Goal: Transaction & Acquisition: Purchase product/service

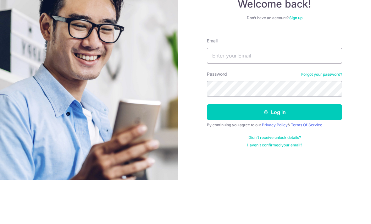
type input "huishi.jiang@gmail.com"
click at [274, 149] on button "Log in" at bounding box center [274, 157] width 135 height 16
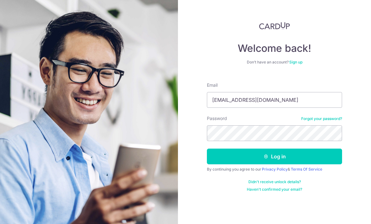
click at [316, 149] on button "Log in" at bounding box center [274, 157] width 135 height 16
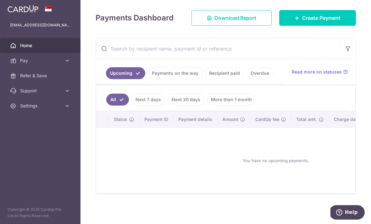
scroll to position [69, 0]
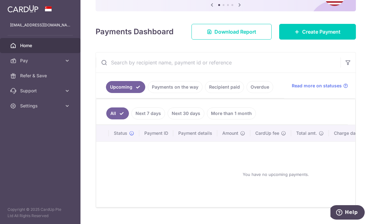
click at [348, 40] on link "Create Payment" at bounding box center [317, 32] width 77 height 16
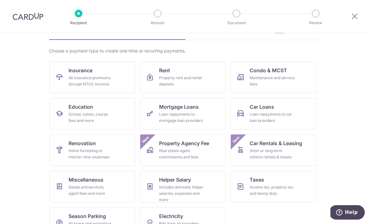
scroll to position [37, 0]
click at [112, 85] on div "All insurance premiums (except NTUC Income)" at bounding box center [91, 81] width 45 height 13
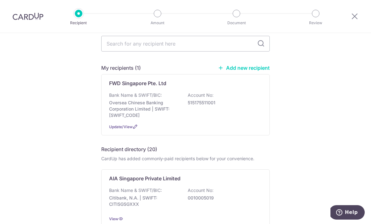
scroll to position [15, 0]
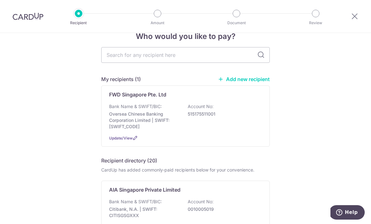
click at [229, 58] on input "text" at bounding box center [185, 55] width 168 height 16
type input "Manu"
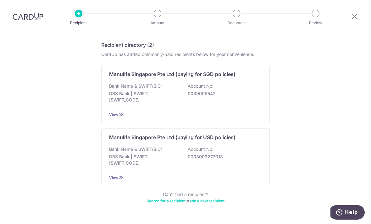
scroll to position [98, 0]
click at [126, 102] on p "DBS Bank | SWIFT: DBSSSGSGXXX" at bounding box center [144, 97] width 70 height 13
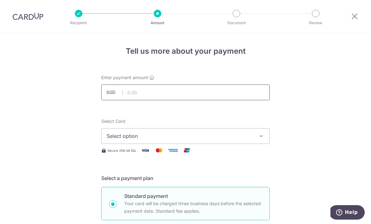
click at [133, 94] on input "text" at bounding box center [185, 93] width 168 height 16
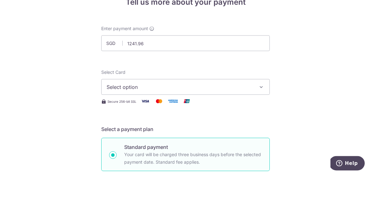
type input "1,241.96"
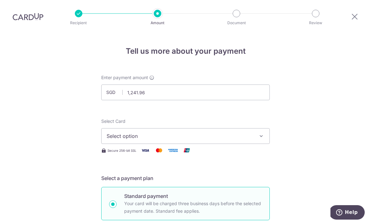
click at [262, 133] on icon "button" at bounding box center [261, 136] width 6 height 6
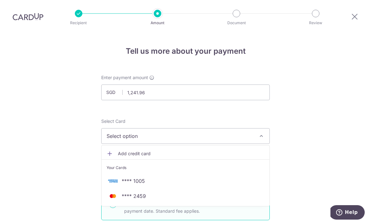
click at [231, 177] on span "**** 1005" at bounding box center [186, 181] width 158 height 8
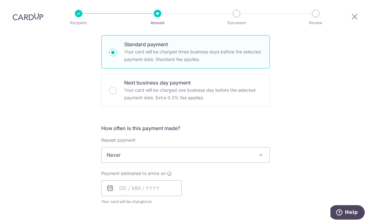
scroll to position [156, 0]
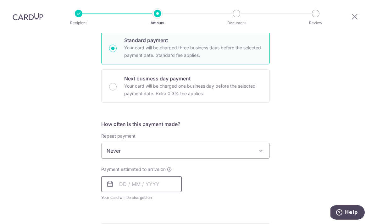
click at [168, 176] on input "text" at bounding box center [141, 184] width 80 height 16
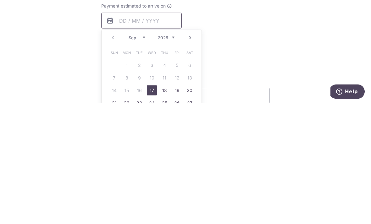
scroll to position [200, 0]
type input "17/09/2025"
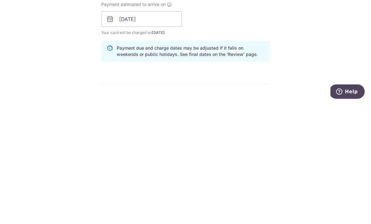
click at [322, 48] on div "Tell us more about your payment Enter payment amount SGD 1,241.96 1241.96 Selec…" at bounding box center [185, 130] width 371 height 594
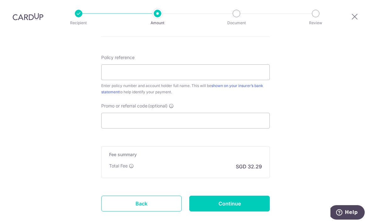
scroll to position [368, 0]
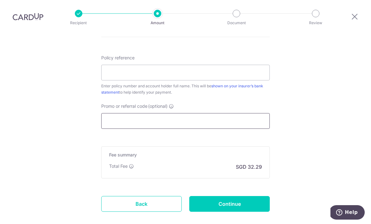
click at [257, 113] on input "Promo or referral code (optional)" at bounding box center [185, 121] width 168 height 16
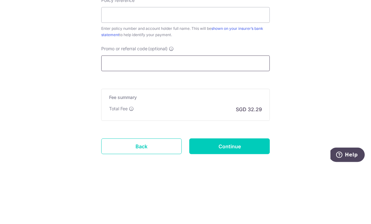
type input "O"
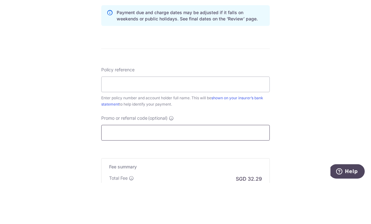
scroll to position [314, 0]
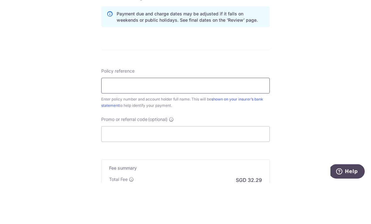
click at [210, 119] on input "Policy reference" at bounding box center [185, 127] width 168 height 16
click at [204, 119] on input "Policy reference" at bounding box center [185, 127] width 168 height 16
paste input "1492832161"
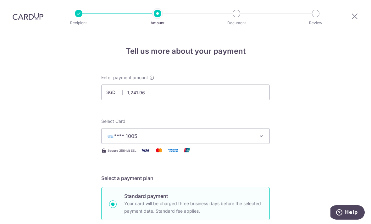
scroll to position [0, 0]
type input "1492832161"
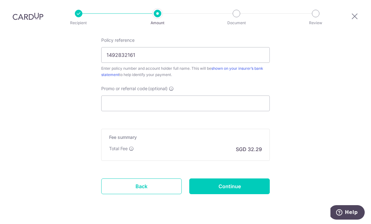
scroll to position [386, 0]
click at [225, 105] on input "Promo or referral code (optional)" at bounding box center [185, 104] width 168 height 16
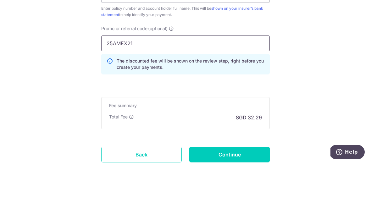
type input "25AMEX21"
click button "Add Card" at bounding box center [0, 0] width 0 height 0
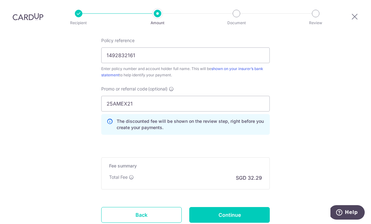
click at [256, 207] on input "Continue" at bounding box center [229, 215] width 80 height 16
type input "Create Schedule"
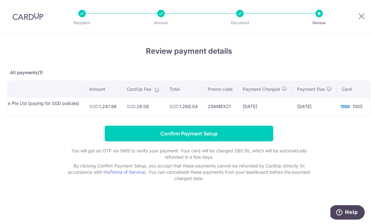
scroll to position [0, 48]
click at [249, 136] on input "Confirm Payment Setup" at bounding box center [189, 134] width 168 height 16
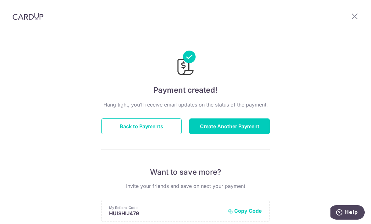
click at [255, 129] on button "Create Another Payment" at bounding box center [229, 126] width 80 height 16
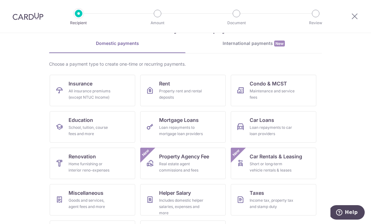
scroll to position [36, 0]
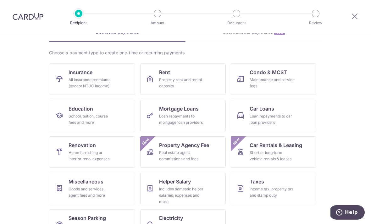
click at [123, 88] on link "Insurance All insurance premiums (except NTUC Income)" at bounding box center [92, 78] width 85 height 31
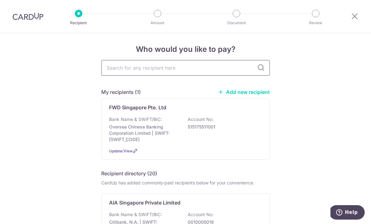
scroll to position [2, 0]
click at [113, 67] on input "text" at bounding box center [185, 68] width 168 height 16
type input "Hsbc"
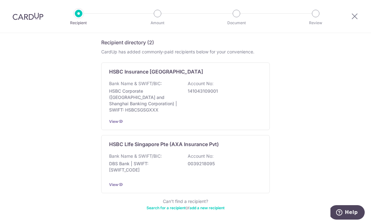
scroll to position [101, 0]
click at [83, 76] on div "Who would you like to pay? Add a new recipient or select from our recipient dir…" at bounding box center [185, 90] width 371 height 316
click at [115, 154] on p "Bank Name & SWIFT/BIC:" at bounding box center [135, 156] width 53 height 6
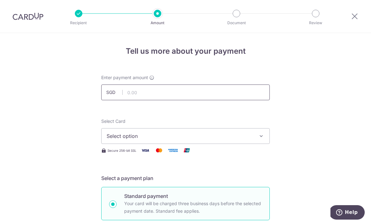
click at [205, 100] on input "text" at bounding box center [185, 93] width 168 height 16
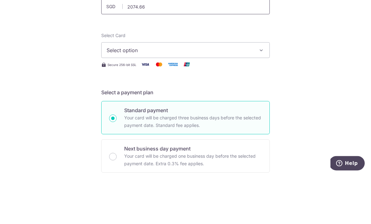
scroll to position [40, 0]
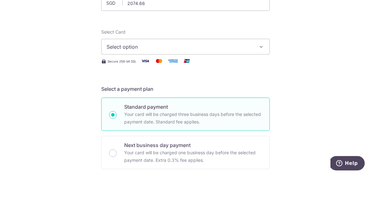
click at [246, 92] on span "Select option" at bounding box center [180, 96] width 146 height 8
type input "2,074.66"
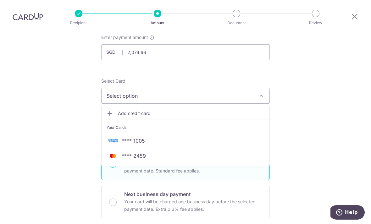
click at [146, 110] on span "Add credit card" at bounding box center [191, 113] width 146 height 6
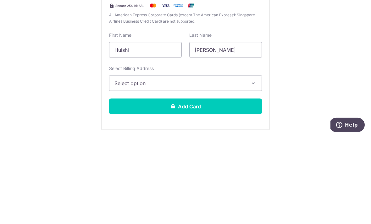
scroll to position [114, 0]
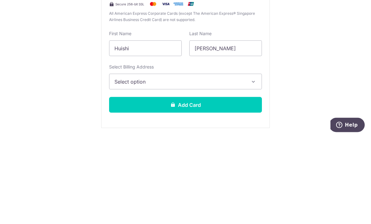
click at [252, 166] on icon "button" at bounding box center [253, 169] width 6 height 6
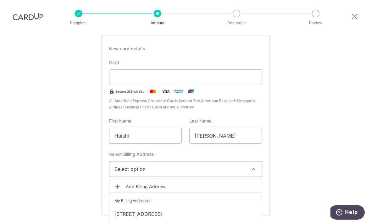
click at [239, 206] on link "117 Edgefield plains, #12-320, Singapore, Singapore-820117" at bounding box center [185, 213] width 152 height 15
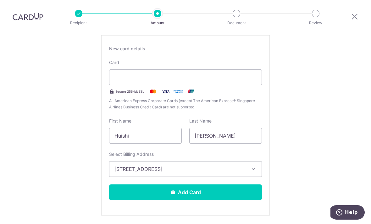
click at [244, 184] on button "Add Card" at bounding box center [185, 192] width 153 height 16
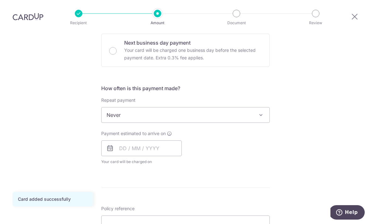
scroll to position [192, 0]
click at [155, 140] on input "text" at bounding box center [141, 148] width 80 height 16
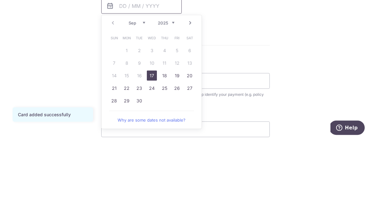
scroll to position [250, 0]
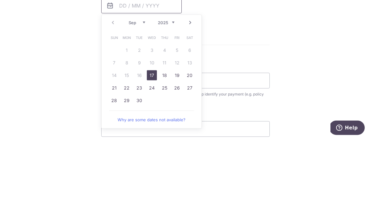
type input "[DATE]"
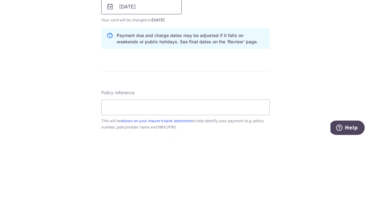
scroll to position [263, 0]
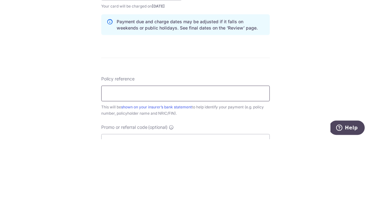
click at [232, 170] on input "Policy reference" at bounding box center [185, 178] width 168 height 16
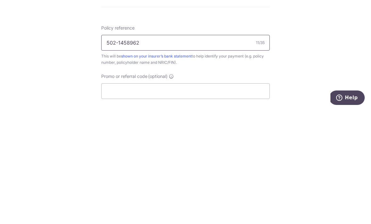
scroll to position [294, 0]
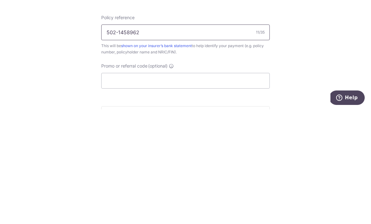
type input "502-1458962"
click at [251, 188] on input "Promo or referral code (optional)" at bounding box center [185, 196] width 168 height 16
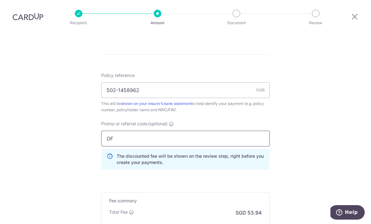
scroll to position [353, 0]
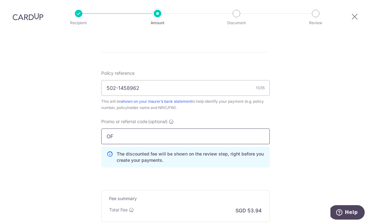
click at [227, 129] on input "OF" at bounding box center [185, 137] width 168 height 16
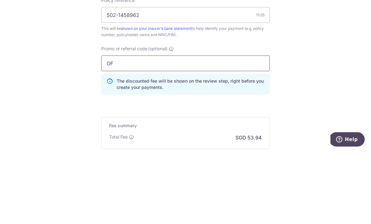
type input "O"
type input "RENO25ONE"
click button "Add Card" at bounding box center [0, 0] width 0 height 0
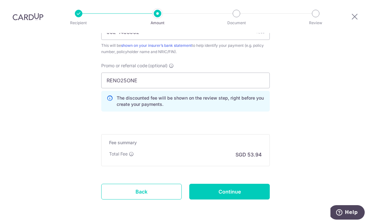
scroll to position [408, 0]
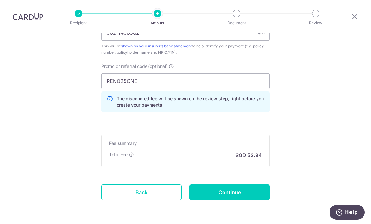
click at [233, 184] on input "Continue" at bounding box center [229, 192] width 80 height 16
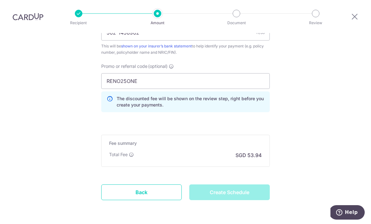
type input "Create Schedule"
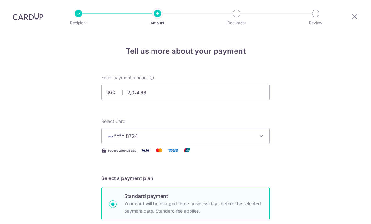
scroll to position [423, 0]
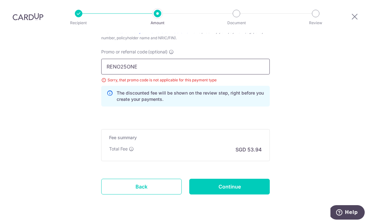
click at [233, 59] on input "RENO25ONE" at bounding box center [185, 67] width 168 height 16
type input "R"
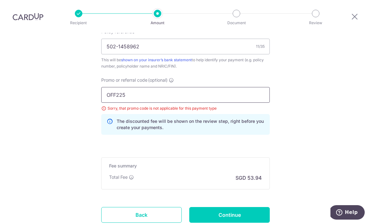
type input "OFF225"
click at [258, 207] on input "Continue" at bounding box center [229, 215] width 80 height 16
type input "Update Schedule"
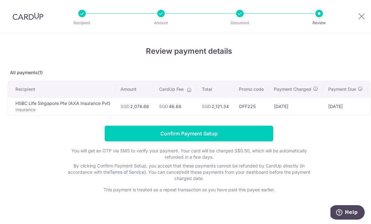
click at [265, 137] on input "Confirm Payment Setup" at bounding box center [189, 134] width 168 height 16
click at [193, 140] on input "Confirm Payment Setup" at bounding box center [189, 134] width 168 height 16
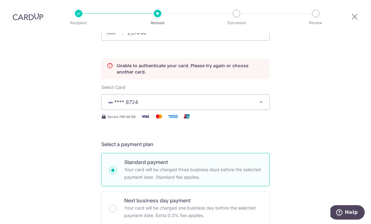
scroll to position [60, 0]
click at [120, 62] on p "Unable to authenticate your card. Please try again or choose another card." at bounding box center [191, 68] width 148 height 13
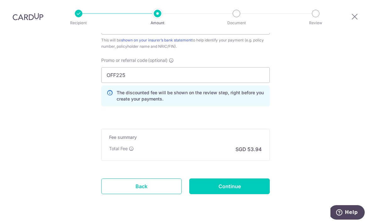
scroll to position [440, 0]
click at [216, 179] on input "Continue" at bounding box center [229, 187] width 80 height 16
type input "Update Schedule"
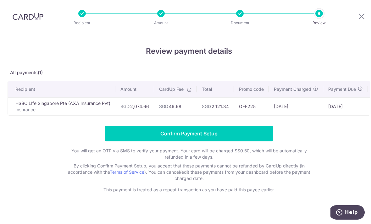
click at [128, 137] on input "Confirm Payment Setup" at bounding box center [189, 134] width 168 height 16
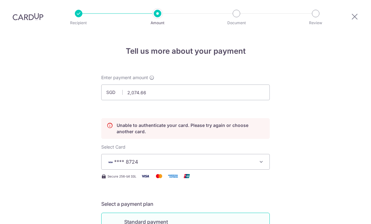
scroll to position [88, 0]
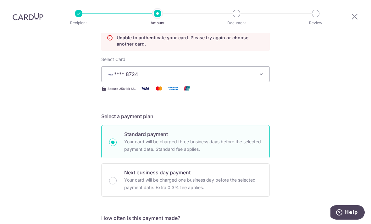
click at [261, 71] on icon "button" at bounding box center [261, 74] width 6 height 6
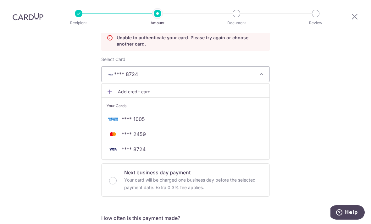
click at [144, 146] on span "**** 8724" at bounding box center [134, 150] width 24 height 8
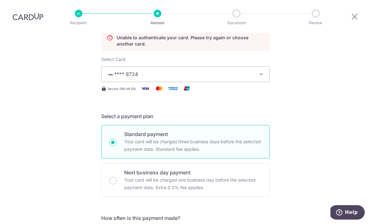
click at [172, 70] on span "**** 8724" at bounding box center [180, 74] width 146 height 8
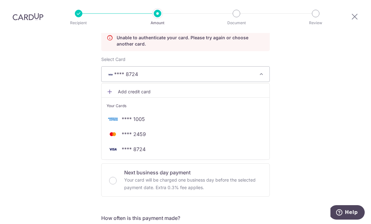
click at [182, 89] on span "Add credit card" at bounding box center [191, 92] width 146 height 6
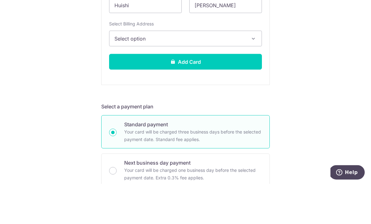
scroll to position [229, 0]
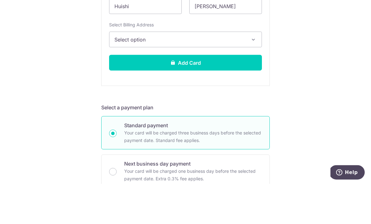
click at [255, 76] on icon "button" at bounding box center [253, 79] width 6 height 6
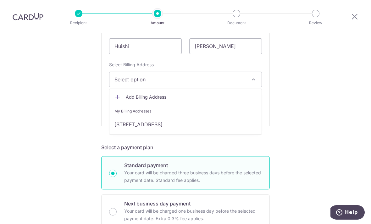
click at [203, 117] on link "[STREET_ADDRESS]" at bounding box center [185, 124] width 152 height 15
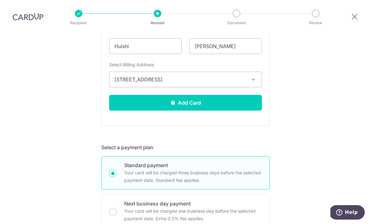
click at [247, 95] on button "Add Card" at bounding box center [185, 103] width 153 height 16
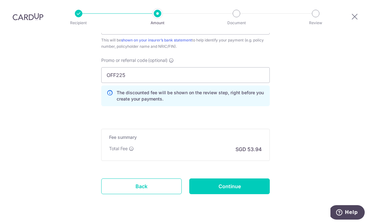
scroll to position [420, 0]
click at [248, 179] on input "Continue" at bounding box center [229, 187] width 80 height 16
type input "Update Schedule"
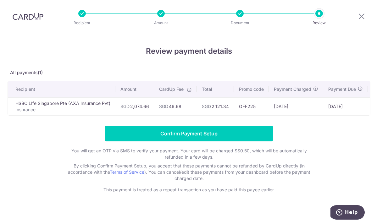
click at [256, 140] on input "Confirm Payment Setup" at bounding box center [189, 134] width 168 height 16
click at [236, 17] on div "Document" at bounding box center [240, 14] width 8 height 8
click at [238, 15] on div at bounding box center [240, 14] width 8 height 8
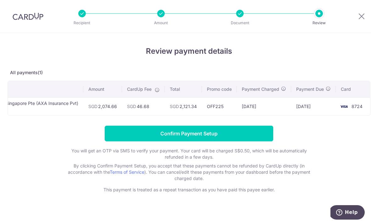
scroll to position [0, 34]
click at [254, 135] on input "Confirm Payment Setup" at bounding box center [189, 134] width 168 height 16
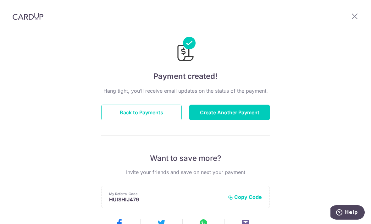
scroll to position [6, 0]
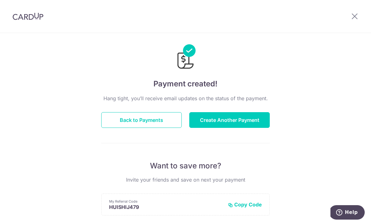
click at [126, 123] on button "Back to Payments" at bounding box center [141, 120] width 80 height 16
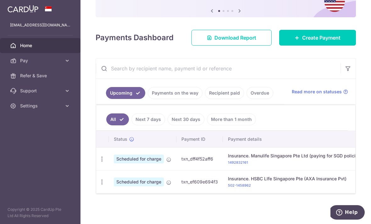
scroll to position [69, 0]
